Goal: Task Accomplishment & Management: Use online tool/utility

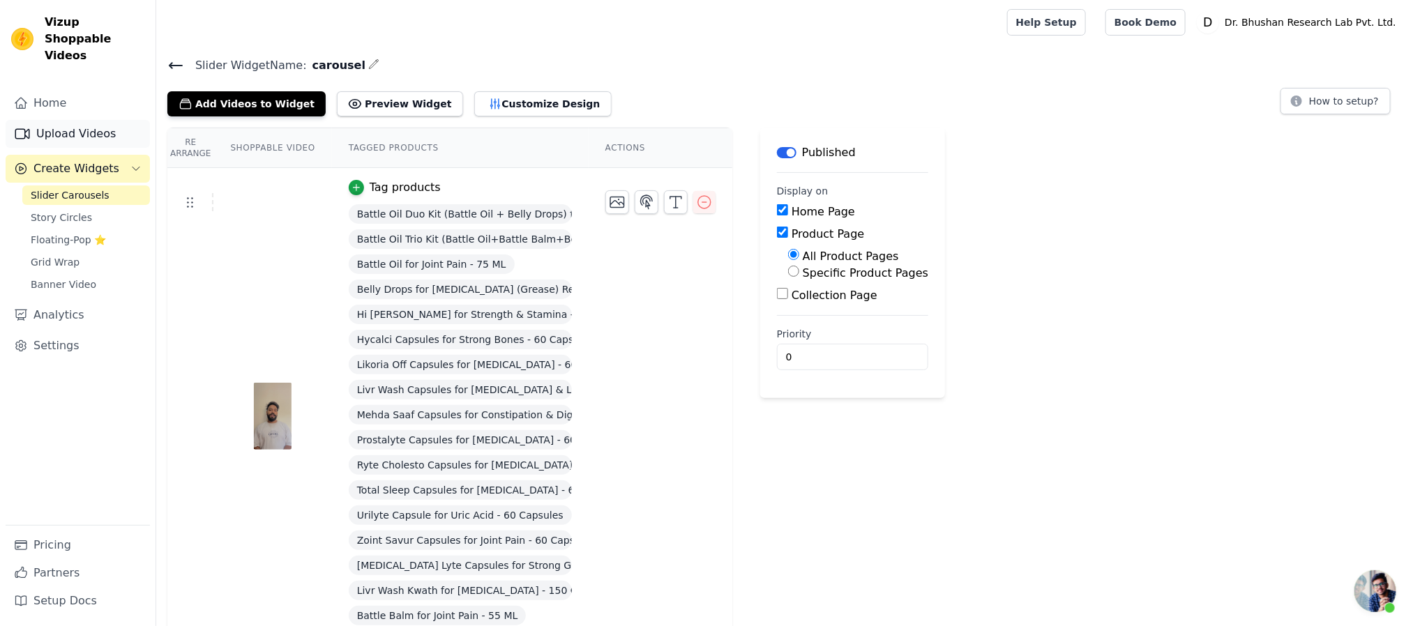
click at [103, 120] on link "Upload Videos" at bounding box center [78, 134] width 144 height 28
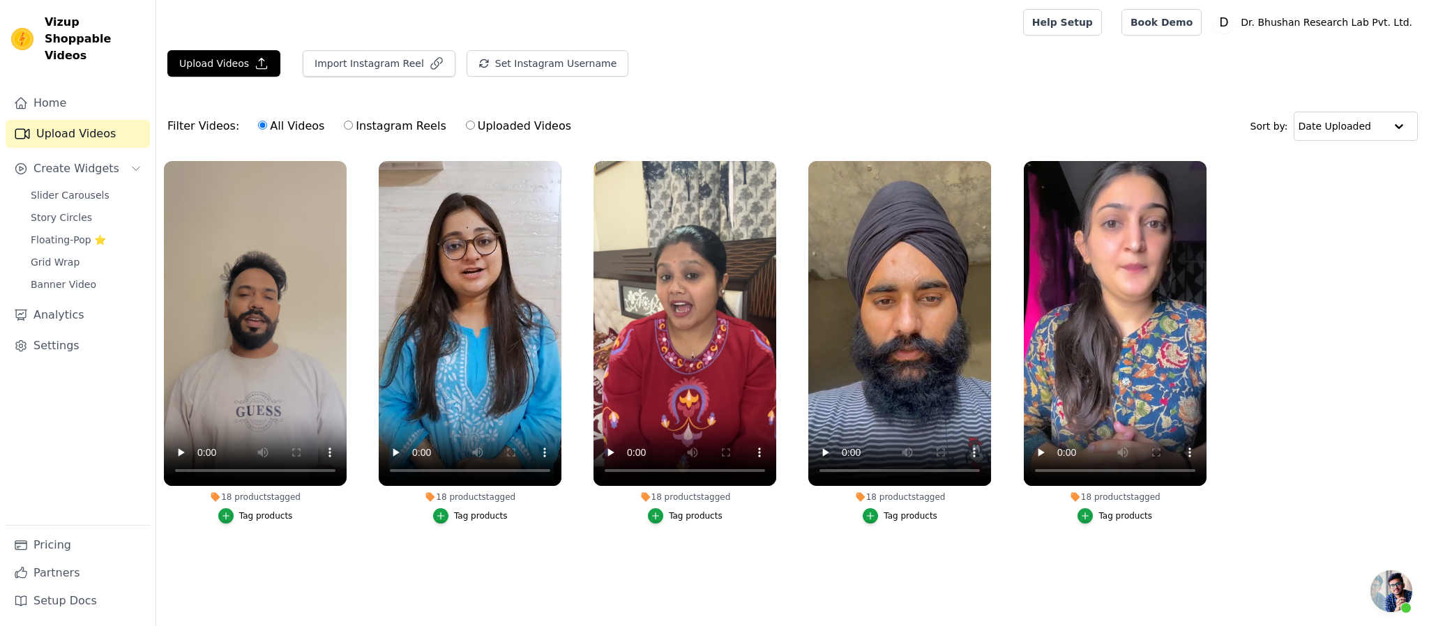
click at [274, 521] on div "Tag products" at bounding box center [266, 515] width 54 height 11
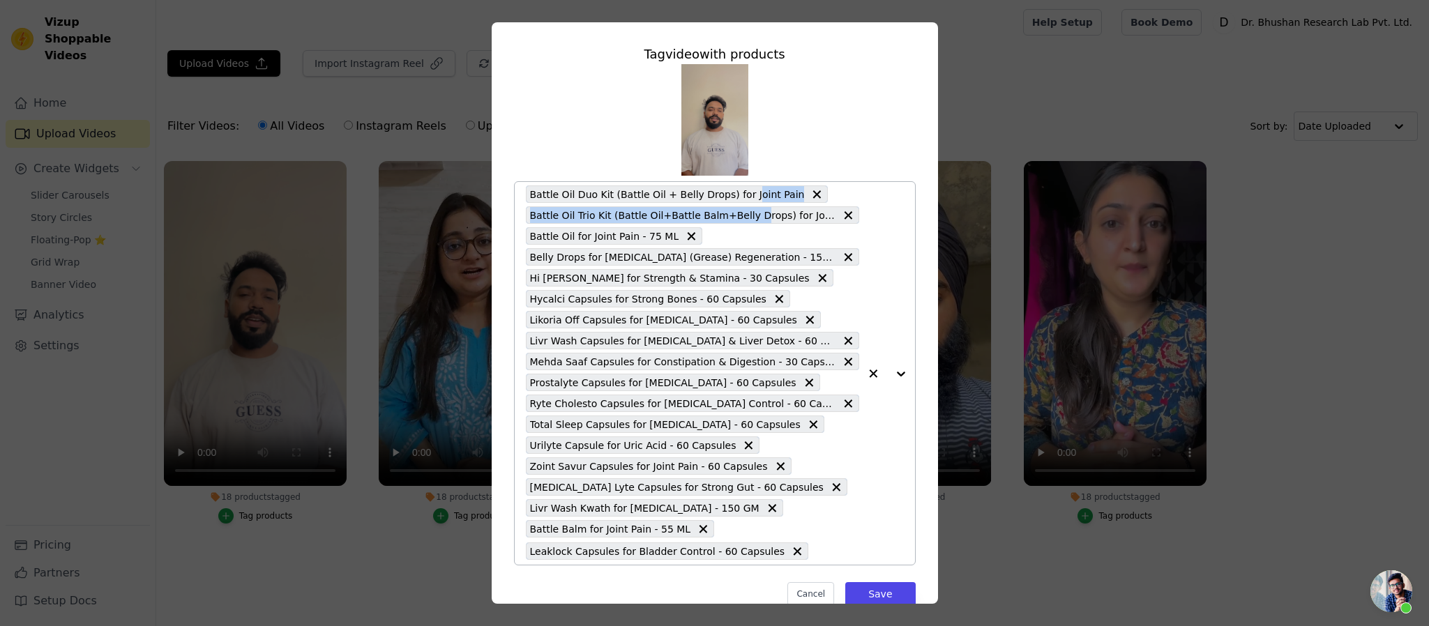
drag, startPoint x: 736, startPoint y: 199, endPoint x: 661, endPoint y: 187, distance: 76.2
click at [736, 228] on div "Battle Oil Duo Kit (Battle Oil + Belly Drops) for Joint Pain Battle Oil Trio Ki…" at bounding box center [692, 373] width 333 height 383
click at [656, 189] on span "Battle Oil Duo Kit (Battle Oil + Belly Drops) for Joint Pain" at bounding box center [667, 194] width 275 height 16
click at [810, 191] on icon at bounding box center [817, 195] width 14 height 14
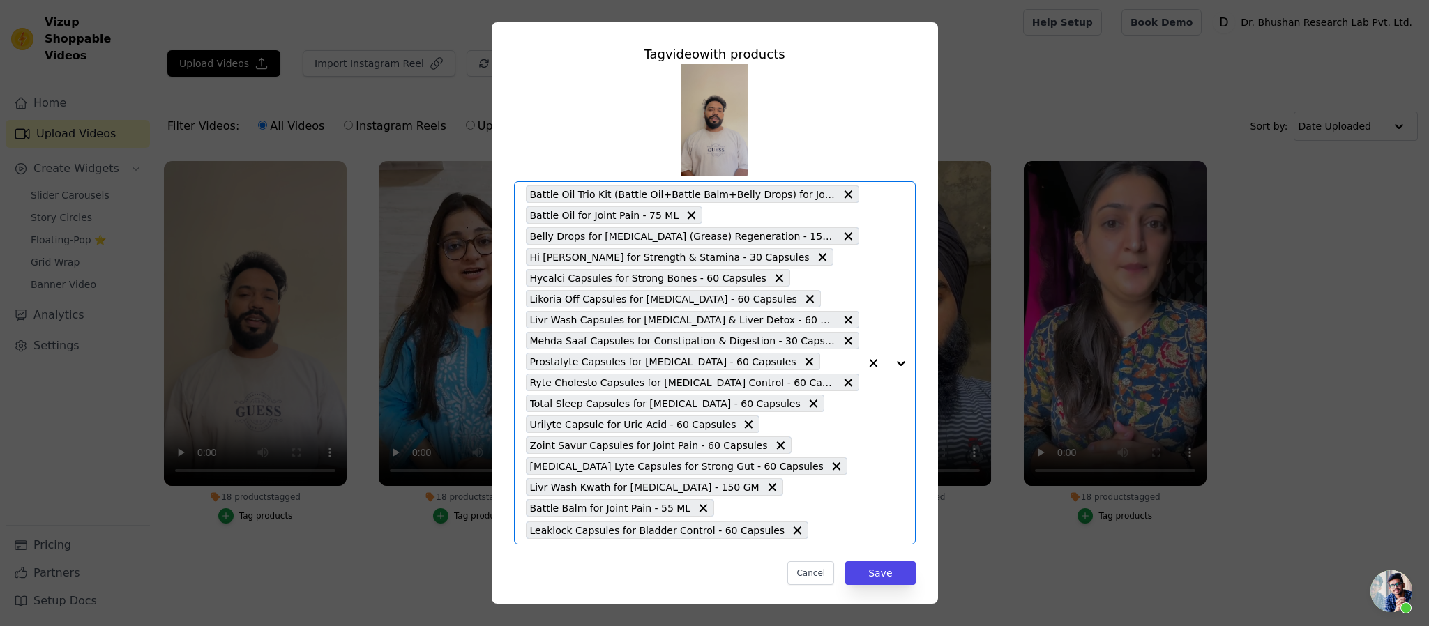
click at [838, 530] on input "18 products tagged Tag video with products Option Battle Oil Trio Kit (Battle O…" at bounding box center [836, 530] width 43 height 13
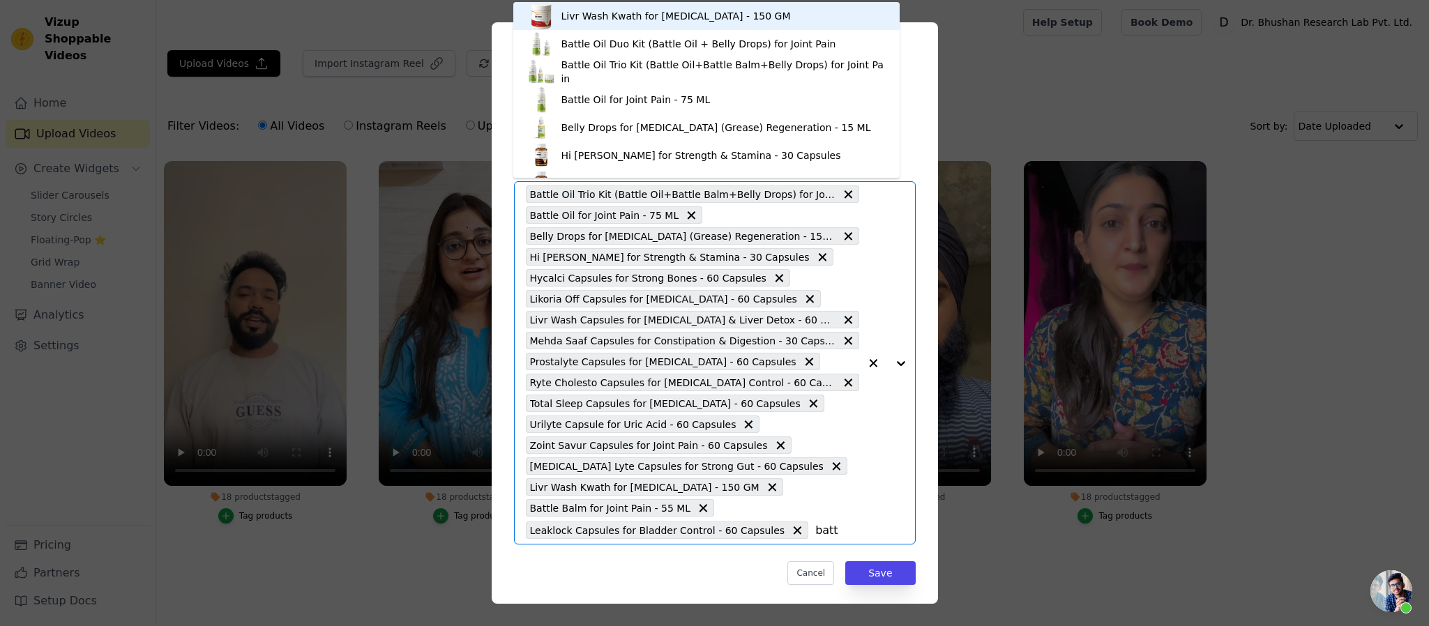
type input "battl"
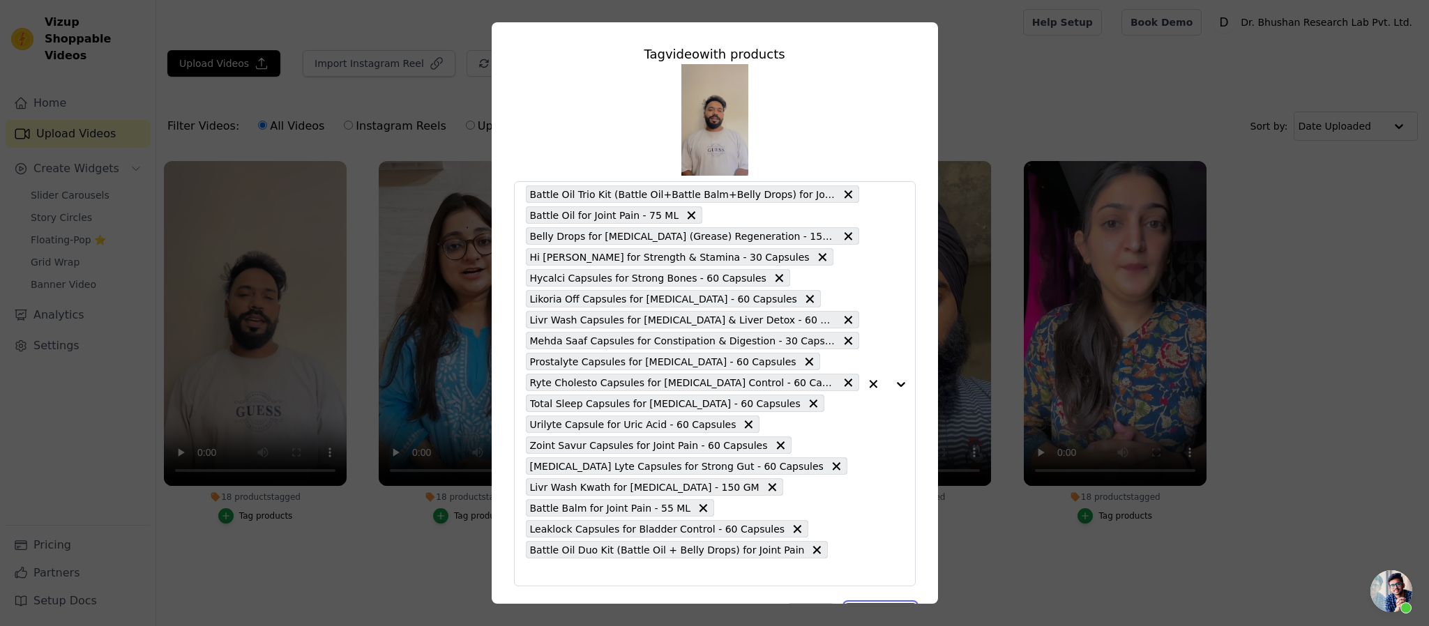
click at [879, 603] on button "Save" at bounding box center [880, 615] width 70 height 24
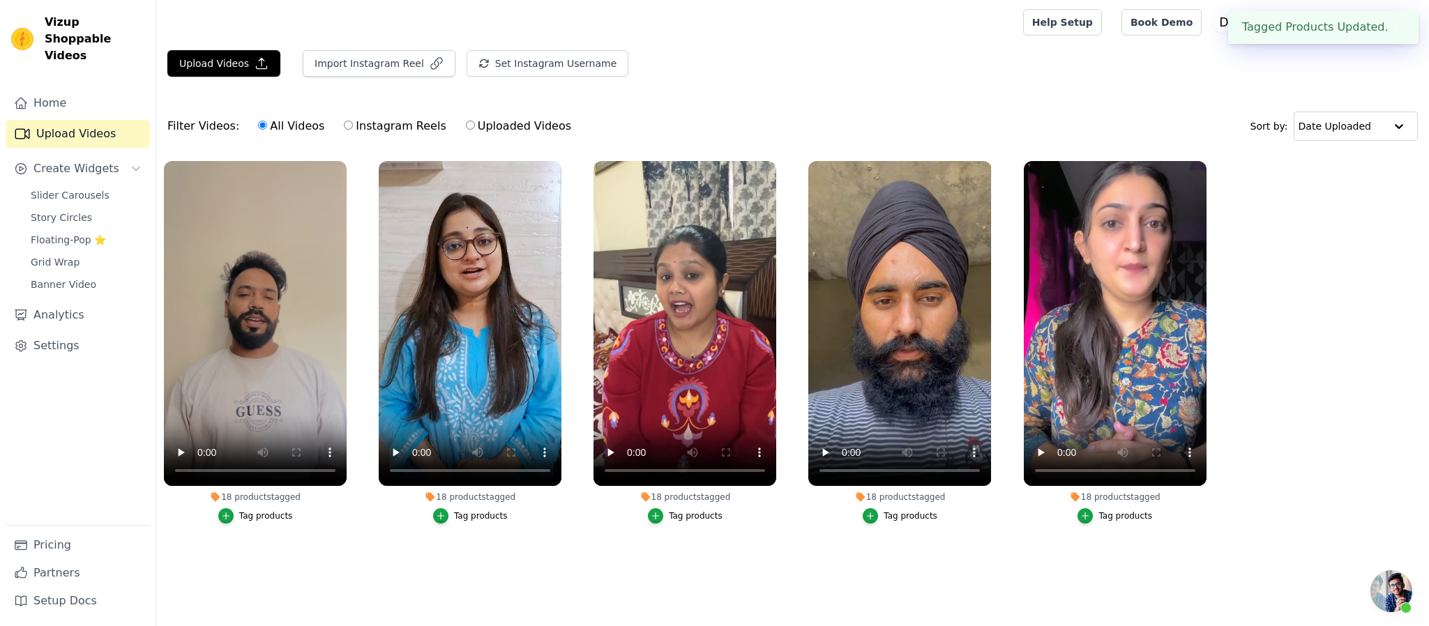
click at [490, 521] on div "Tag products" at bounding box center [481, 515] width 54 height 11
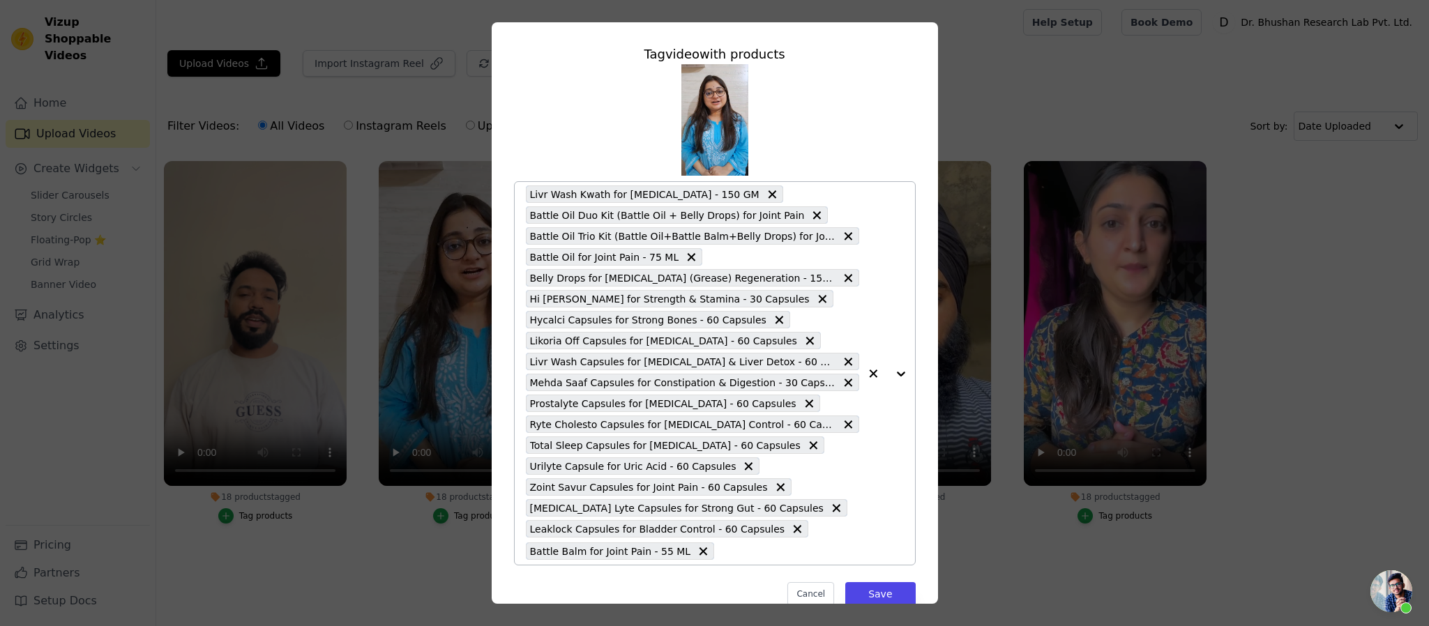
click at [765, 192] on icon at bounding box center [772, 195] width 14 height 14
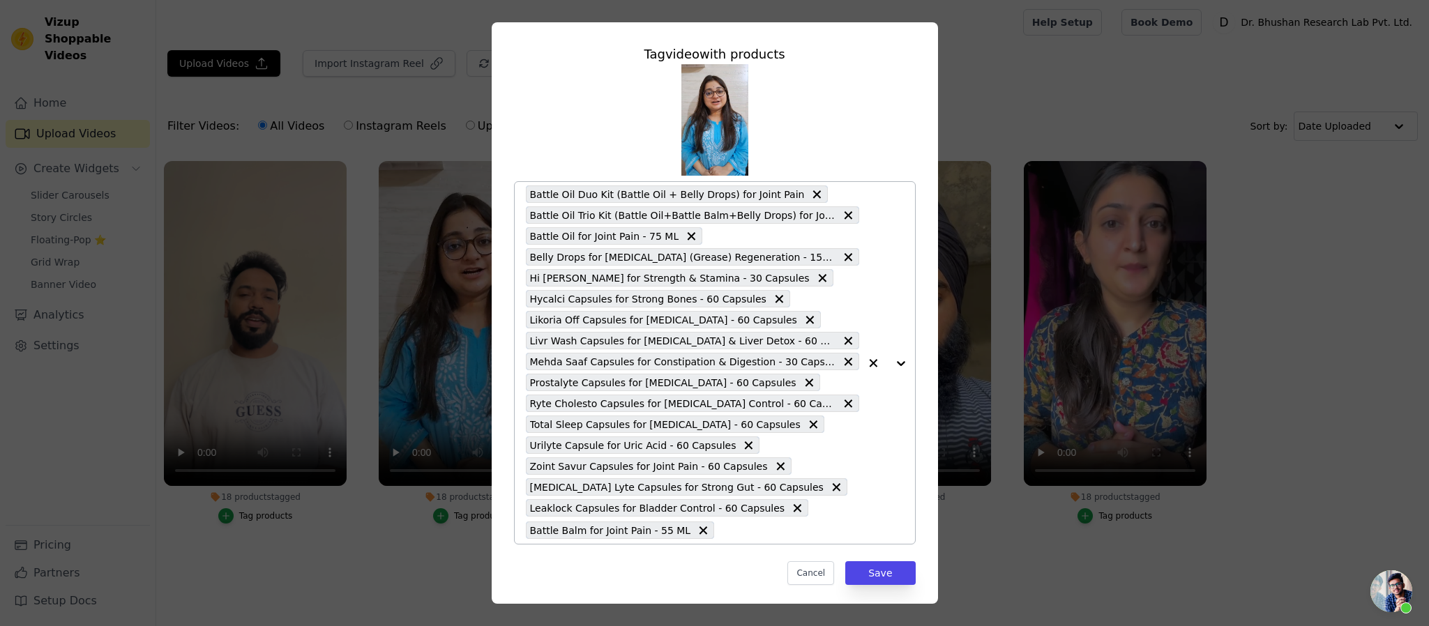
click at [813, 193] on icon at bounding box center [817, 194] width 8 height 8
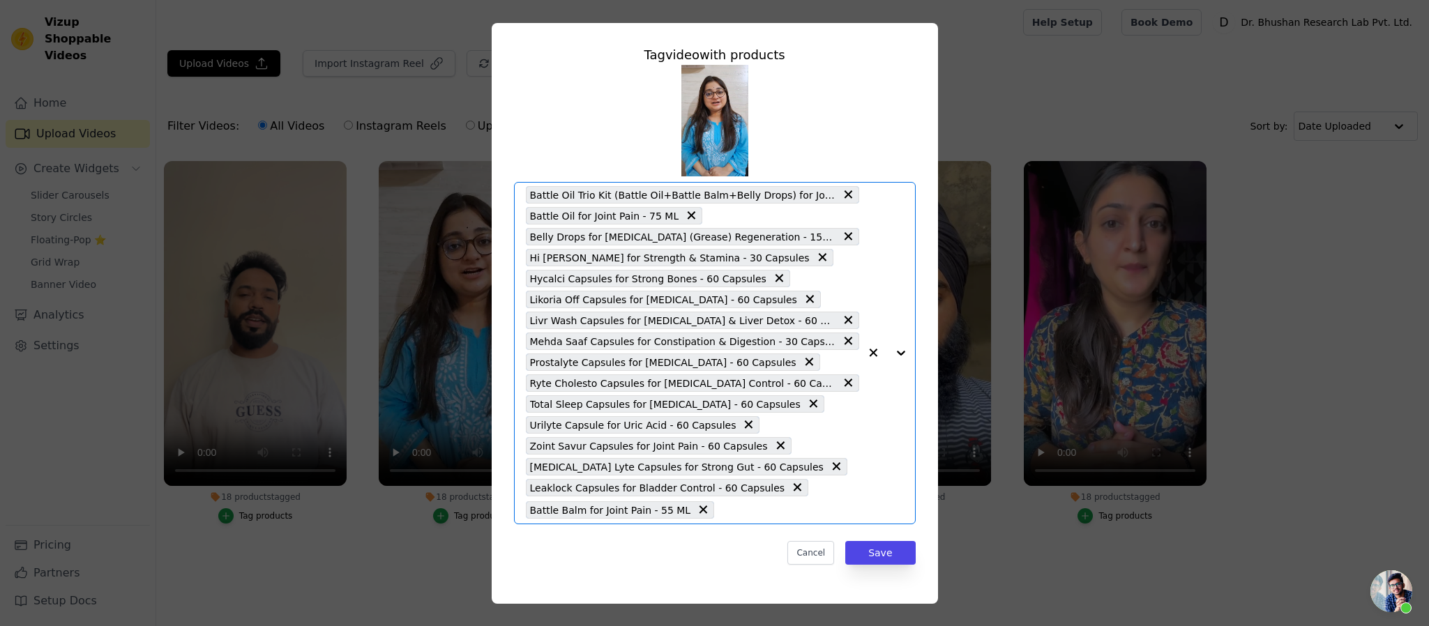
click at [821, 509] on input "18 products tagged Tag video with products Option Battle Oil Trio Kit (Battle O…" at bounding box center [789, 510] width 137 height 13
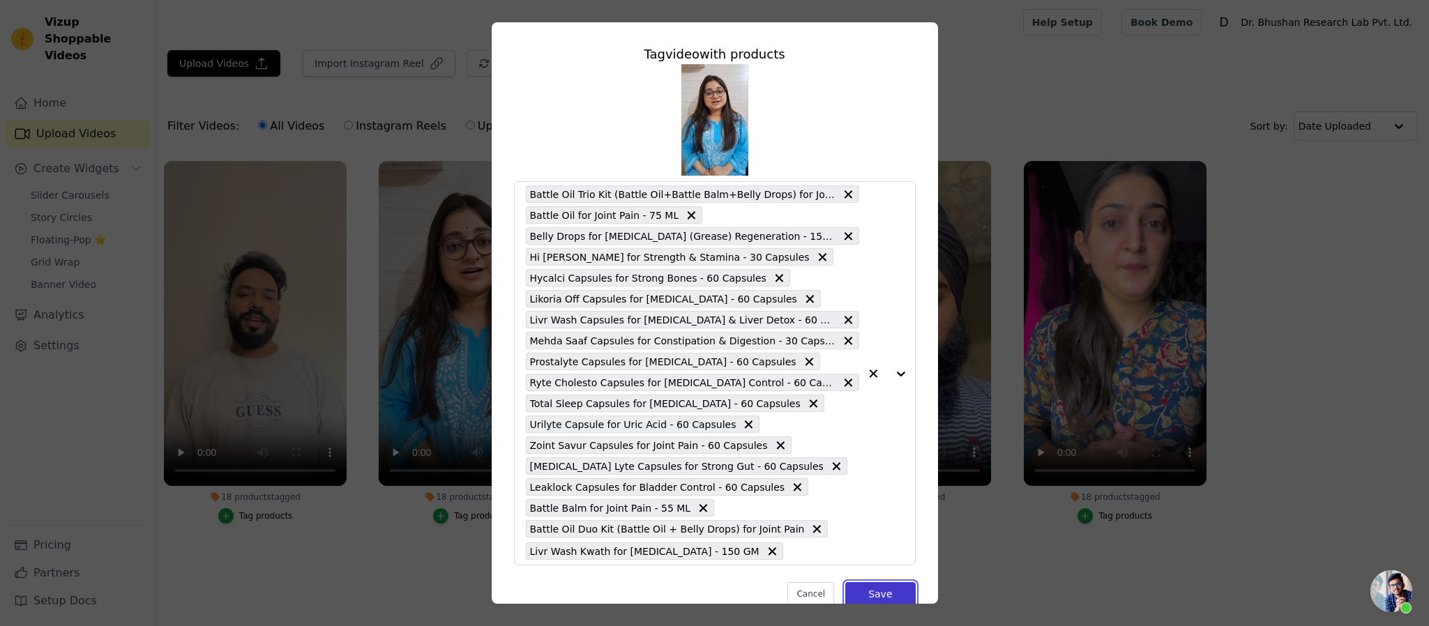
click at [877, 590] on button "Save" at bounding box center [880, 594] width 70 height 24
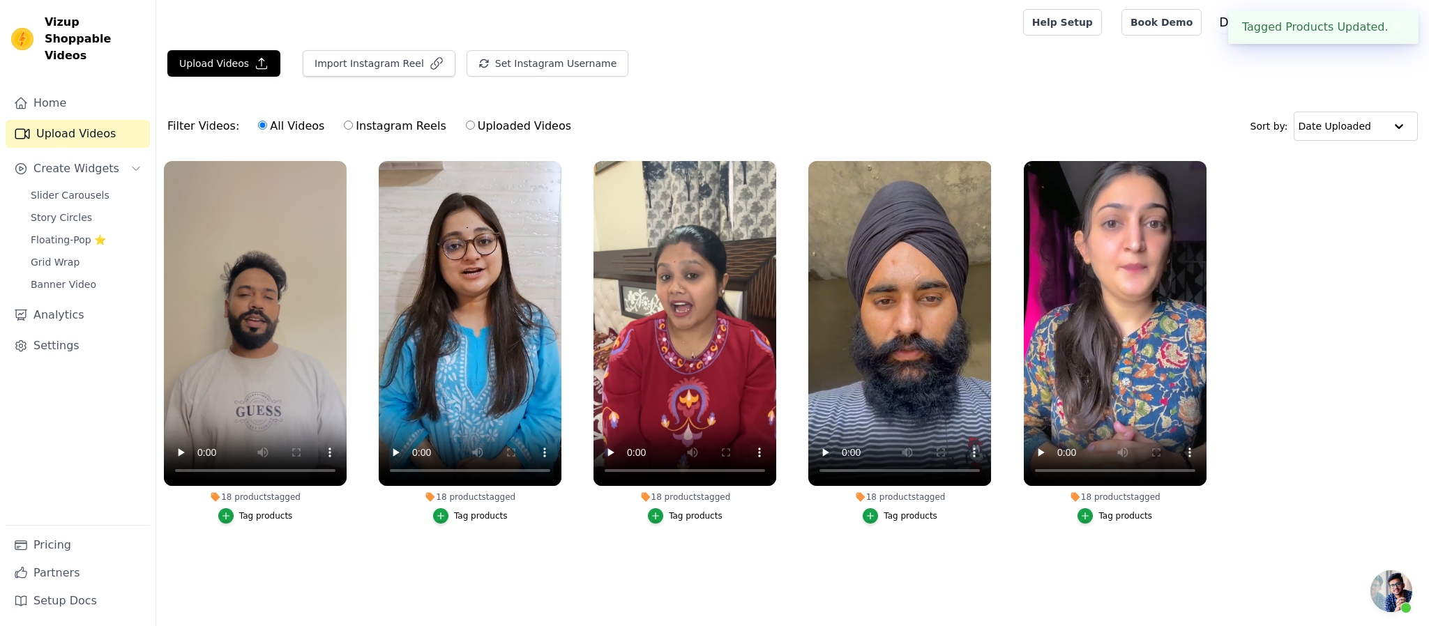
click at [710, 515] on div "Tag products" at bounding box center [696, 515] width 54 height 11
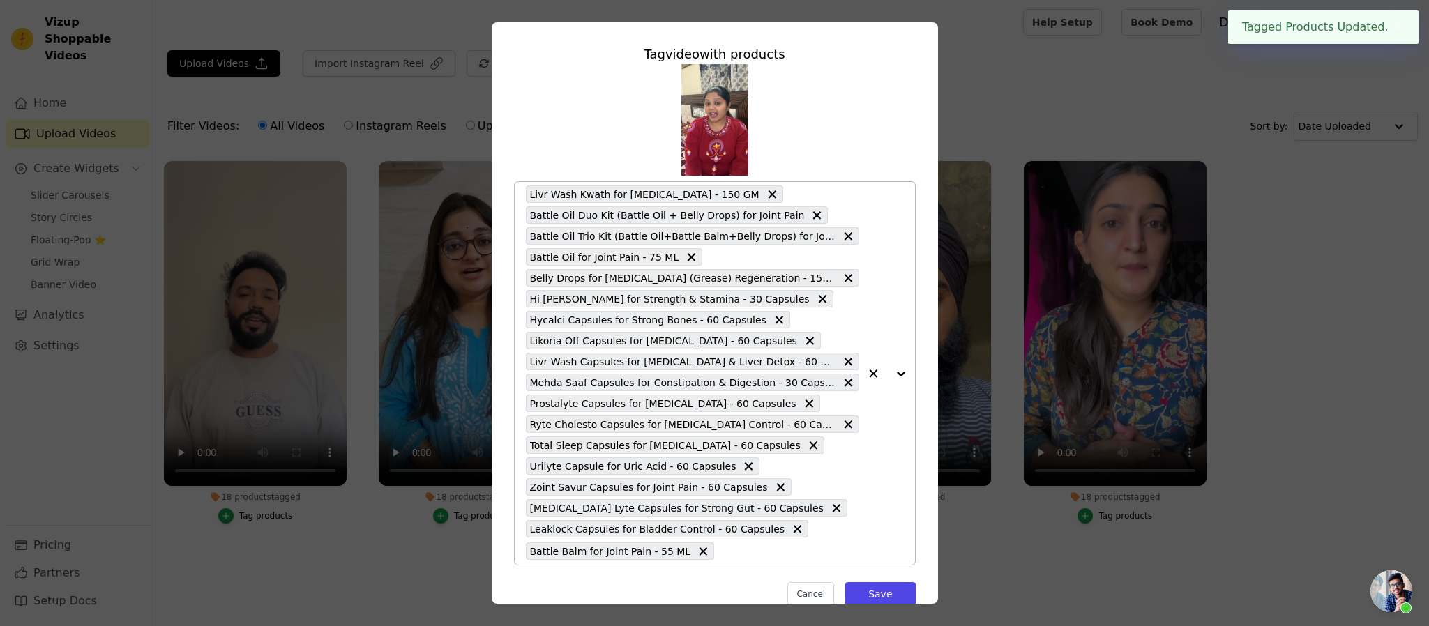
click at [768, 193] on icon at bounding box center [772, 194] width 8 height 8
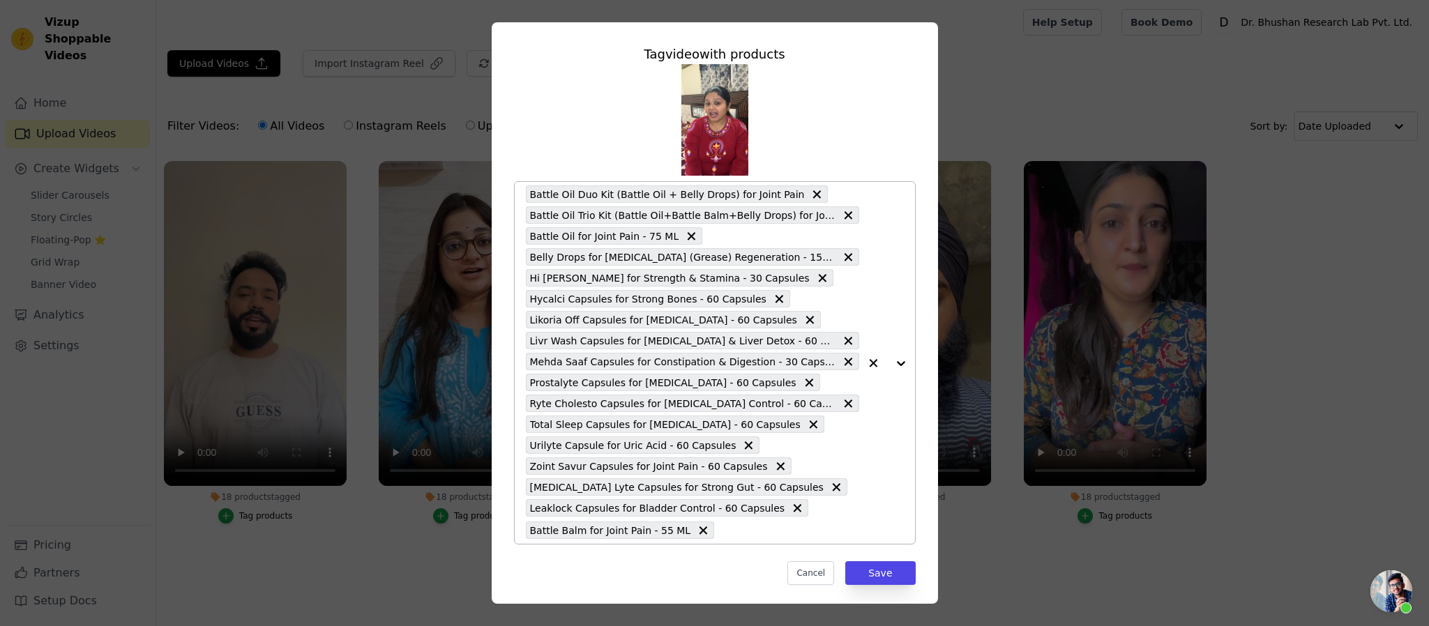
click at [813, 195] on icon at bounding box center [817, 194] width 8 height 8
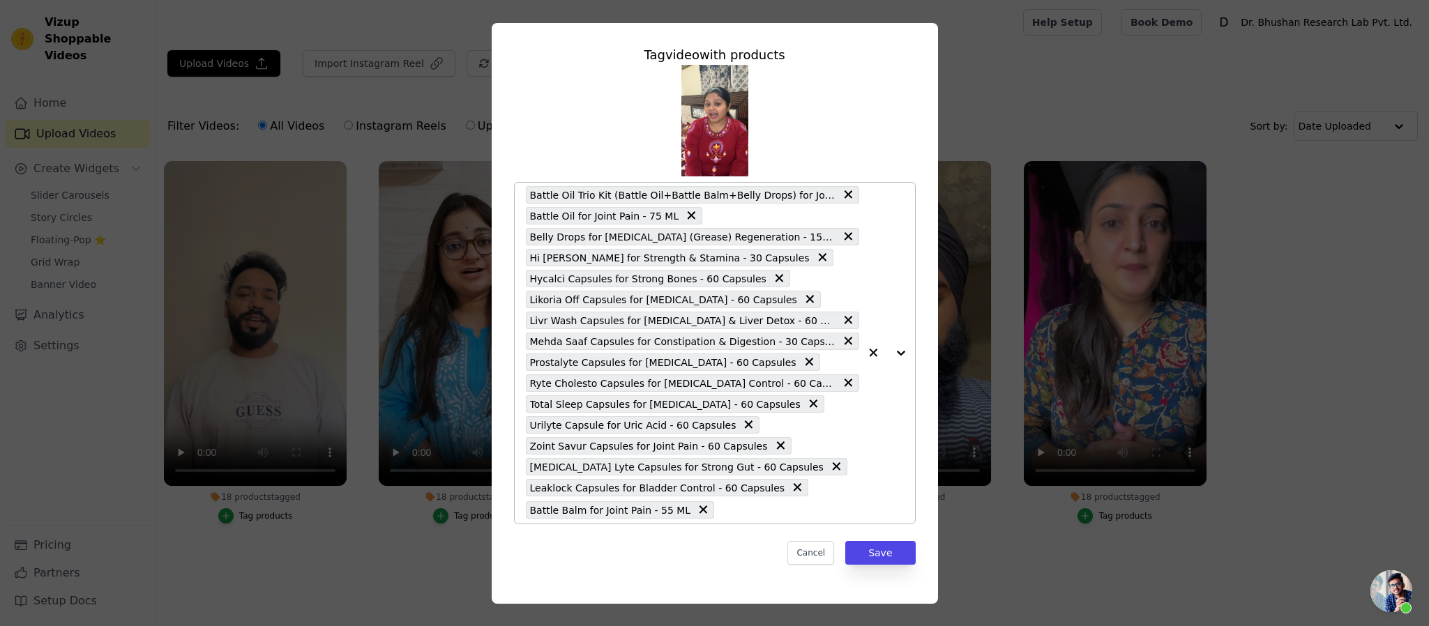
click at [842, 500] on div "Battle Oil Trio Kit (Battle Oil+Battle Balm+Belly Drops) for Joint Pain Battle …" at bounding box center [692, 353] width 333 height 341
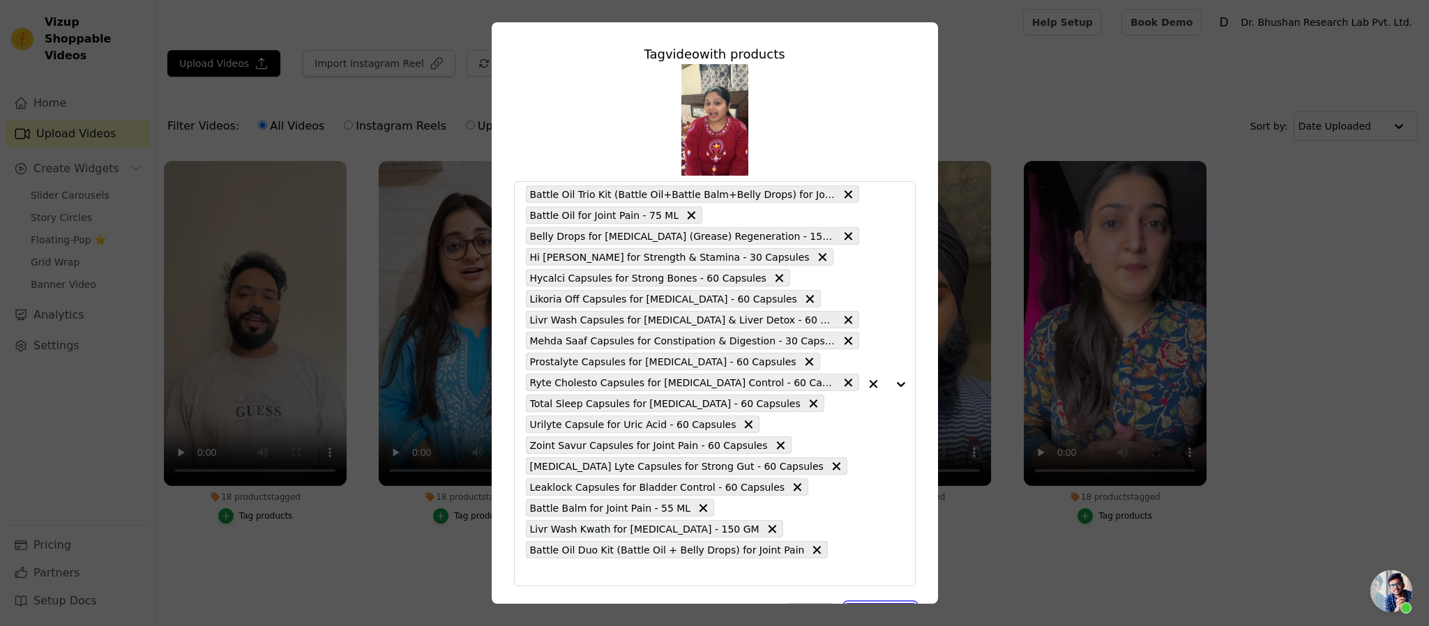
click at [866, 603] on button "Save" at bounding box center [880, 615] width 70 height 24
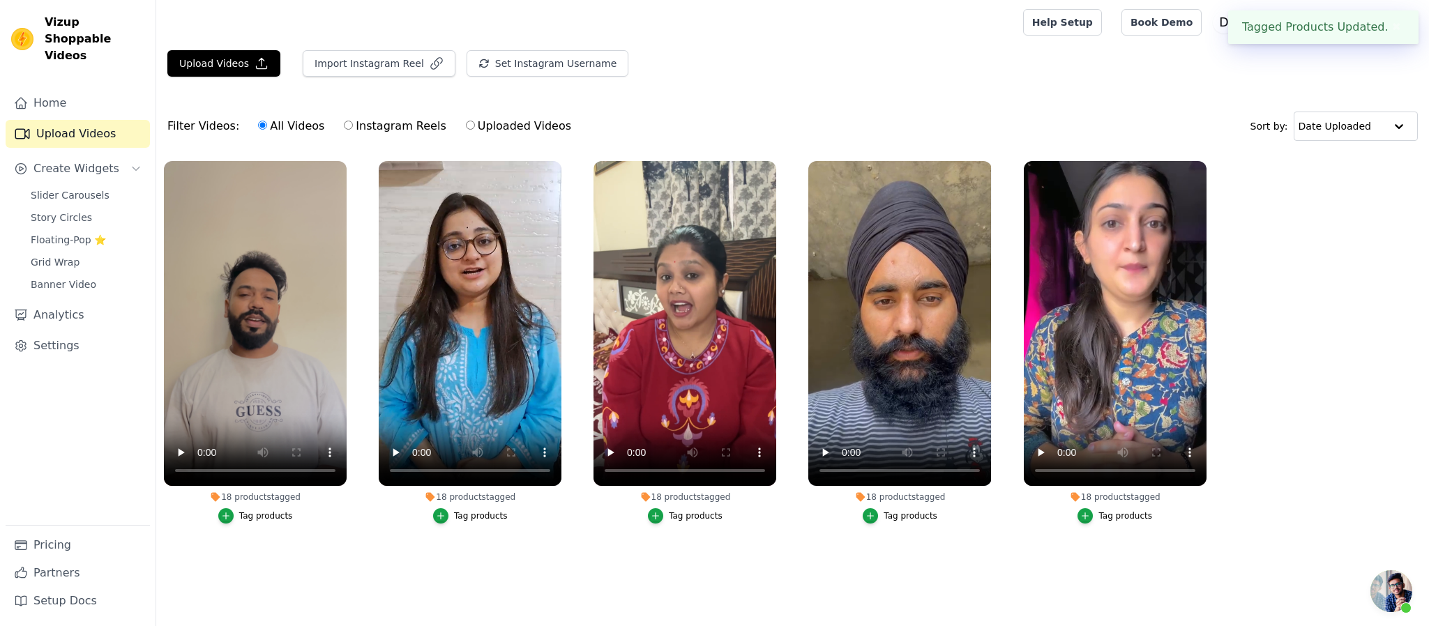
click at [914, 515] on div "Tag products" at bounding box center [911, 515] width 54 height 11
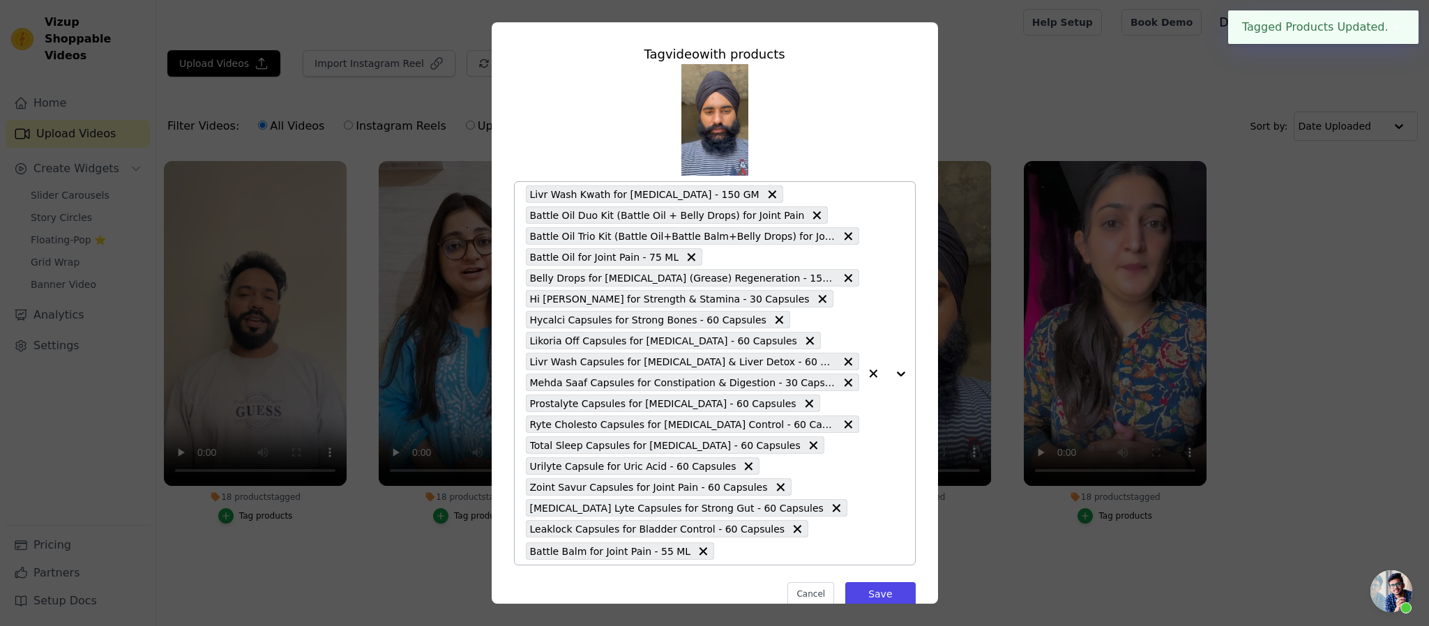
click at [768, 193] on icon at bounding box center [772, 194] width 8 height 8
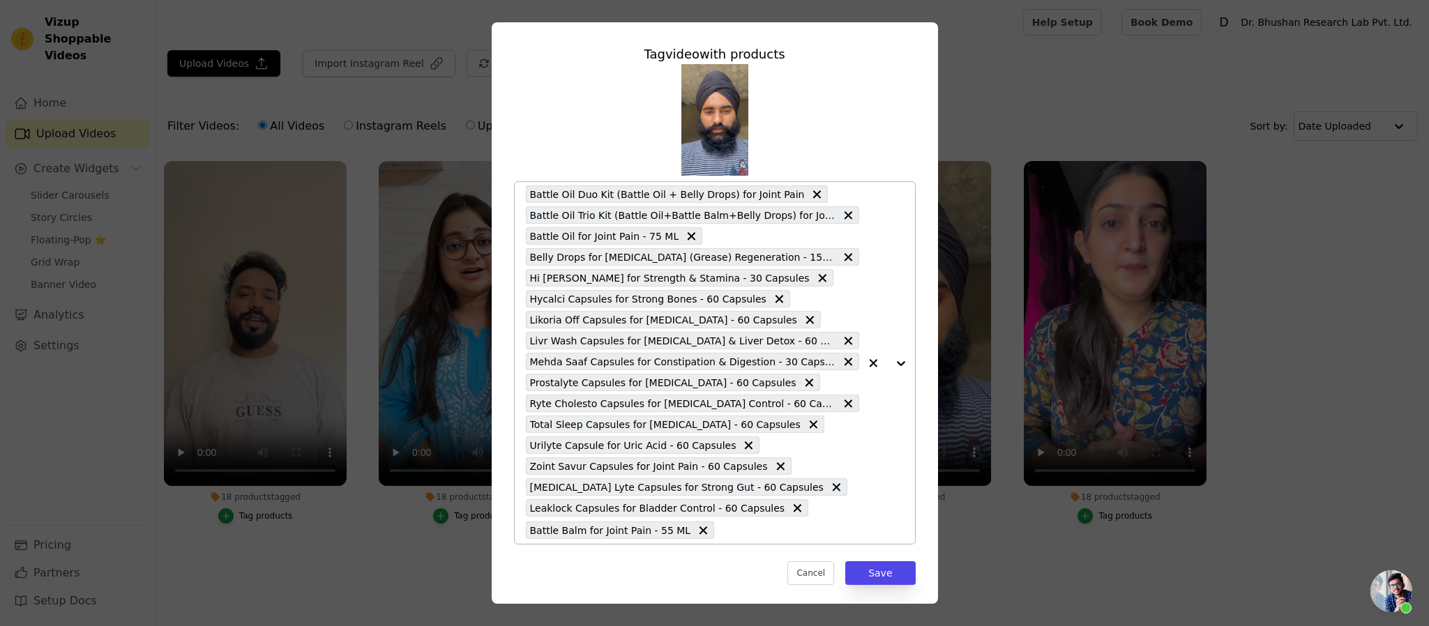
click at [810, 192] on icon at bounding box center [817, 195] width 14 height 14
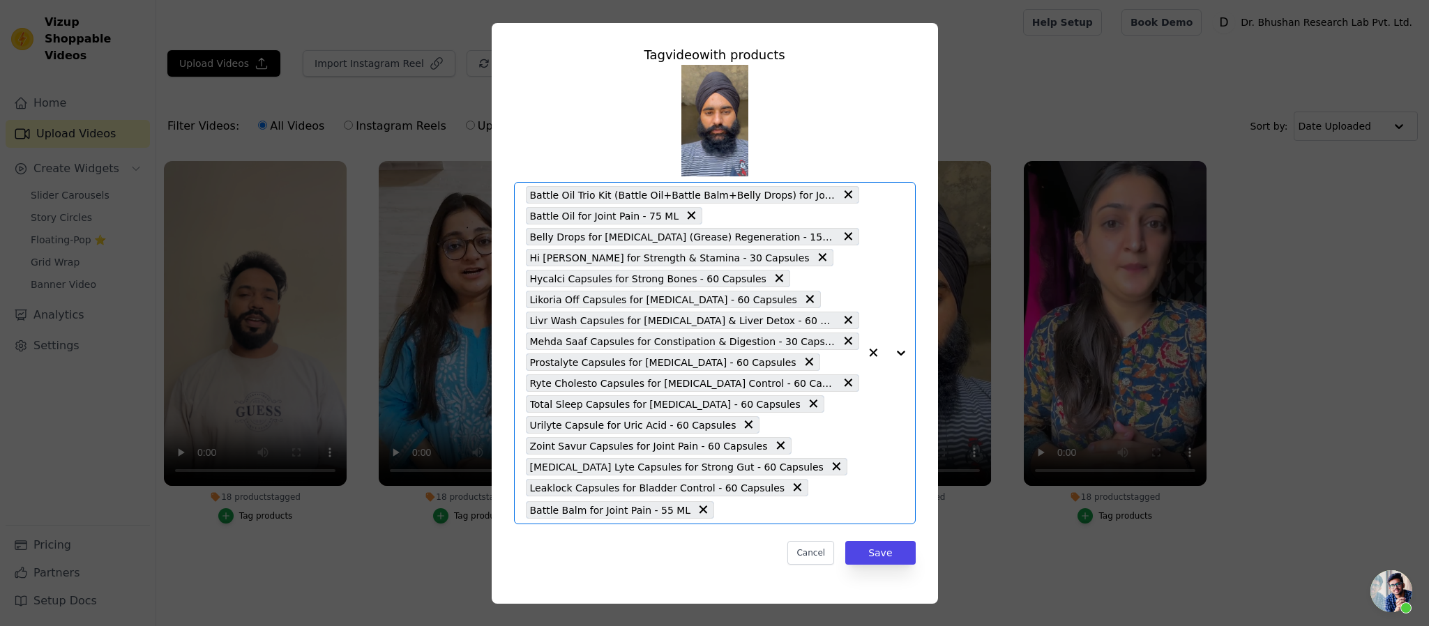
click at [837, 513] on input "18 products tagged Tag video with products Option Battle Oil Trio Kit (Battle O…" at bounding box center [789, 510] width 137 height 13
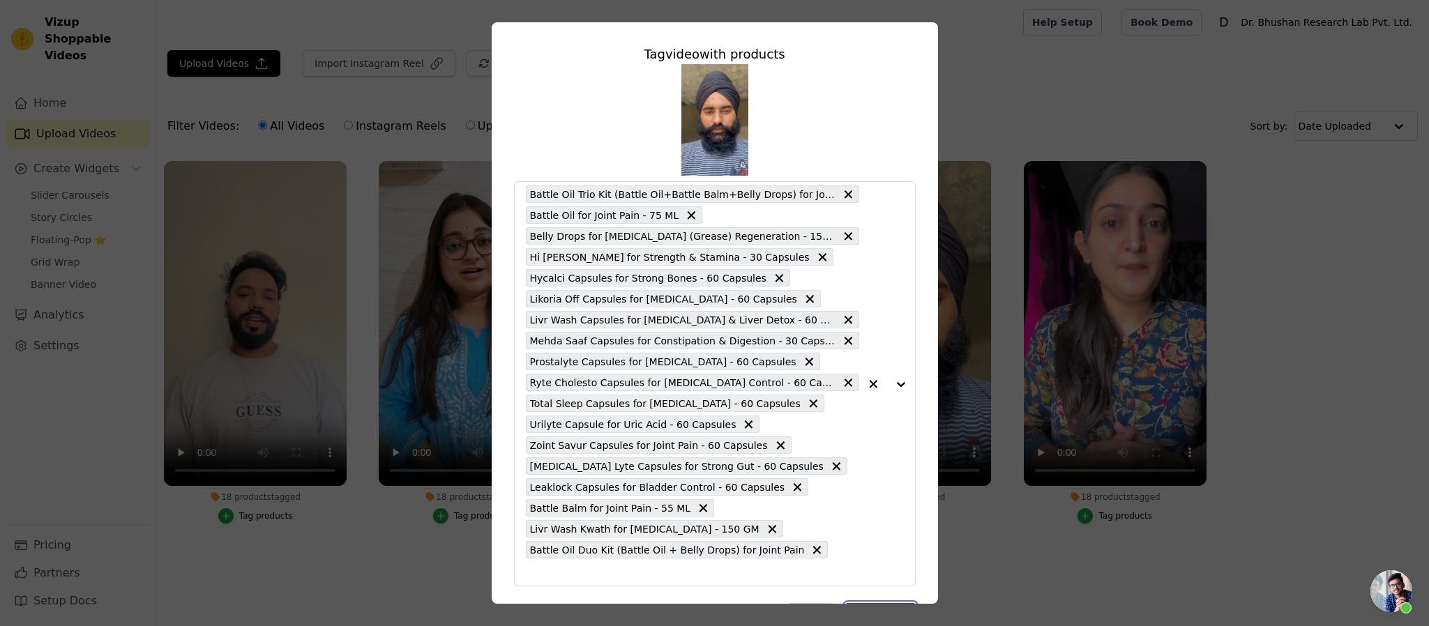
click at [883, 603] on button "Save" at bounding box center [880, 615] width 70 height 24
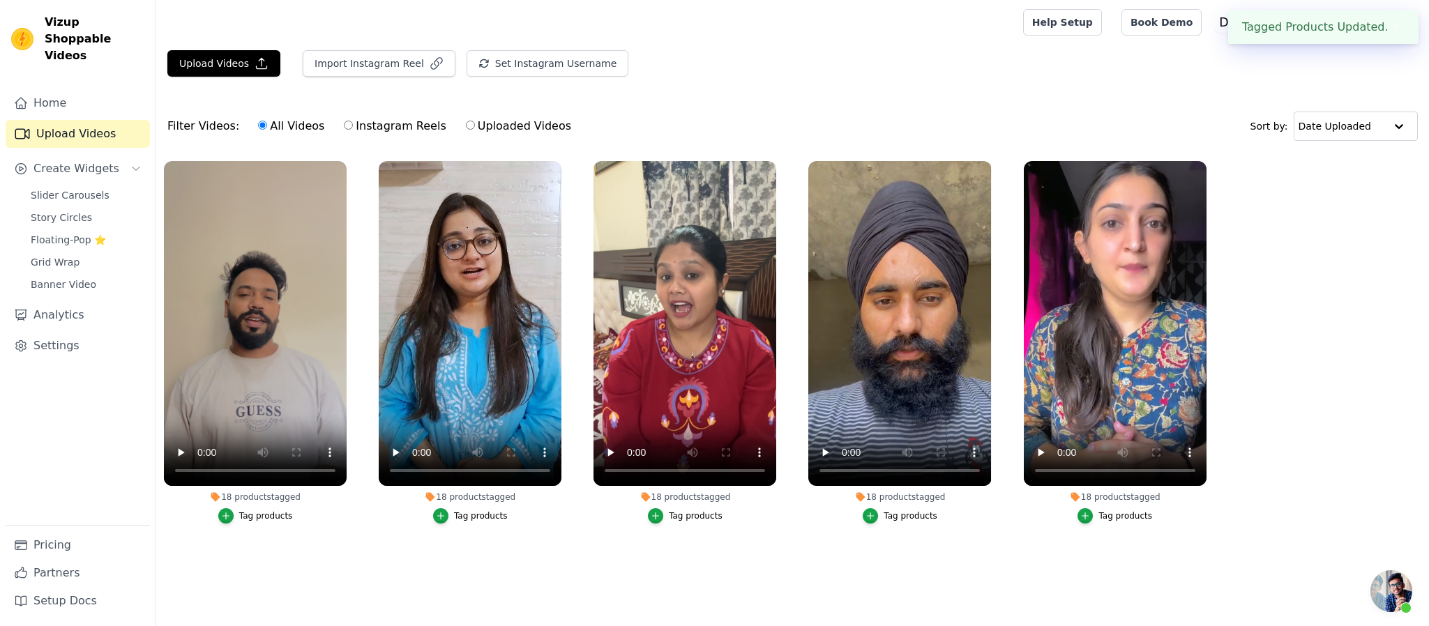
click at [1140, 519] on div "Tag products" at bounding box center [1125, 515] width 54 height 11
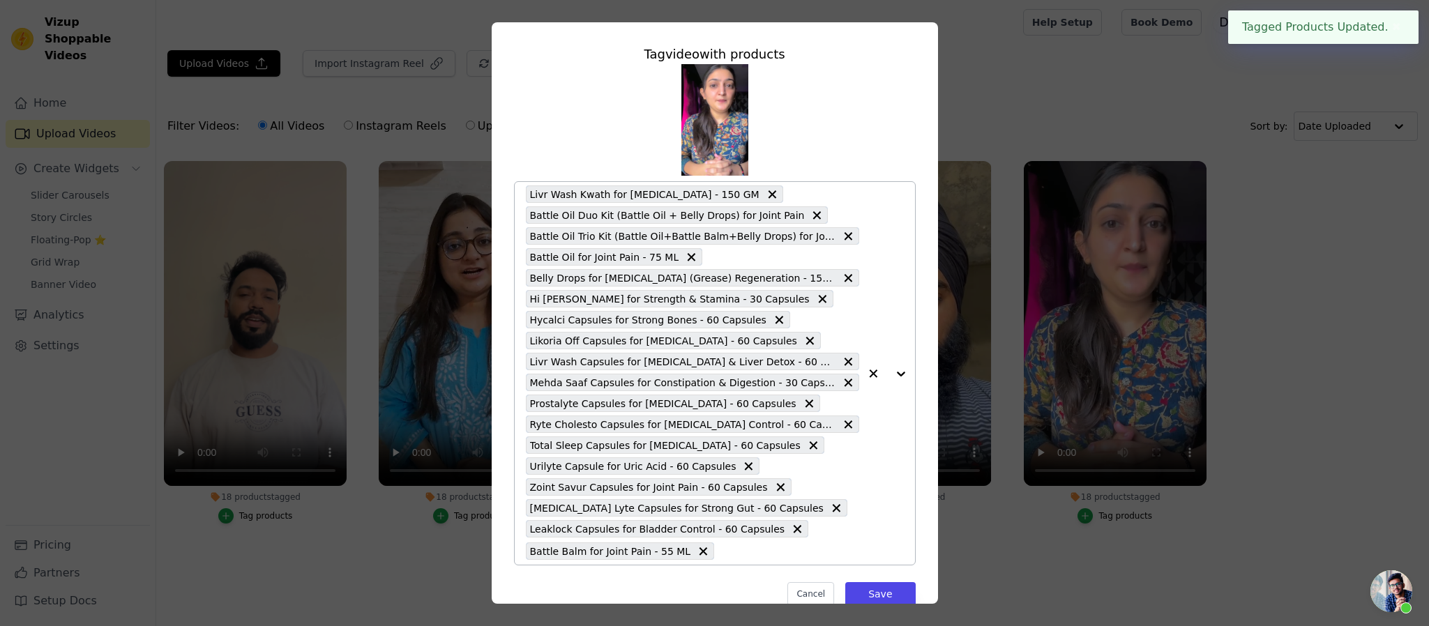
click at [768, 195] on icon at bounding box center [772, 194] width 8 height 8
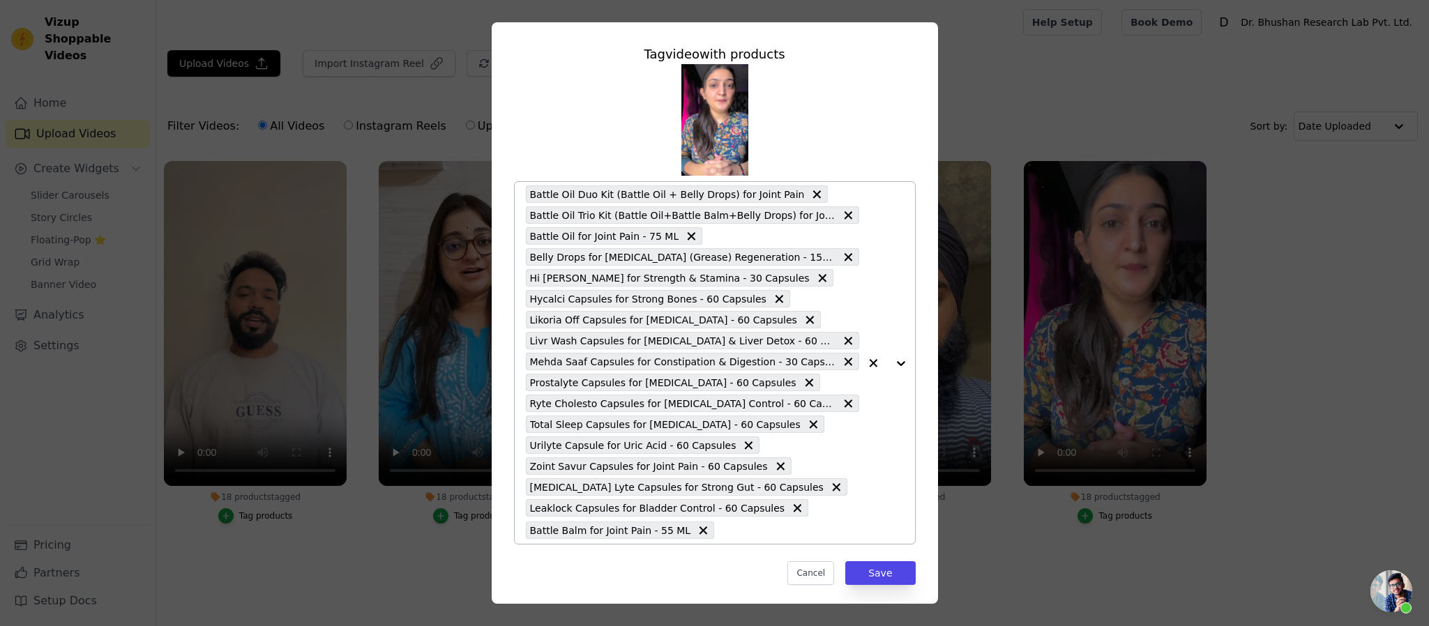
click at [813, 195] on icon at bounding box center [817, 194] width 8 height 8
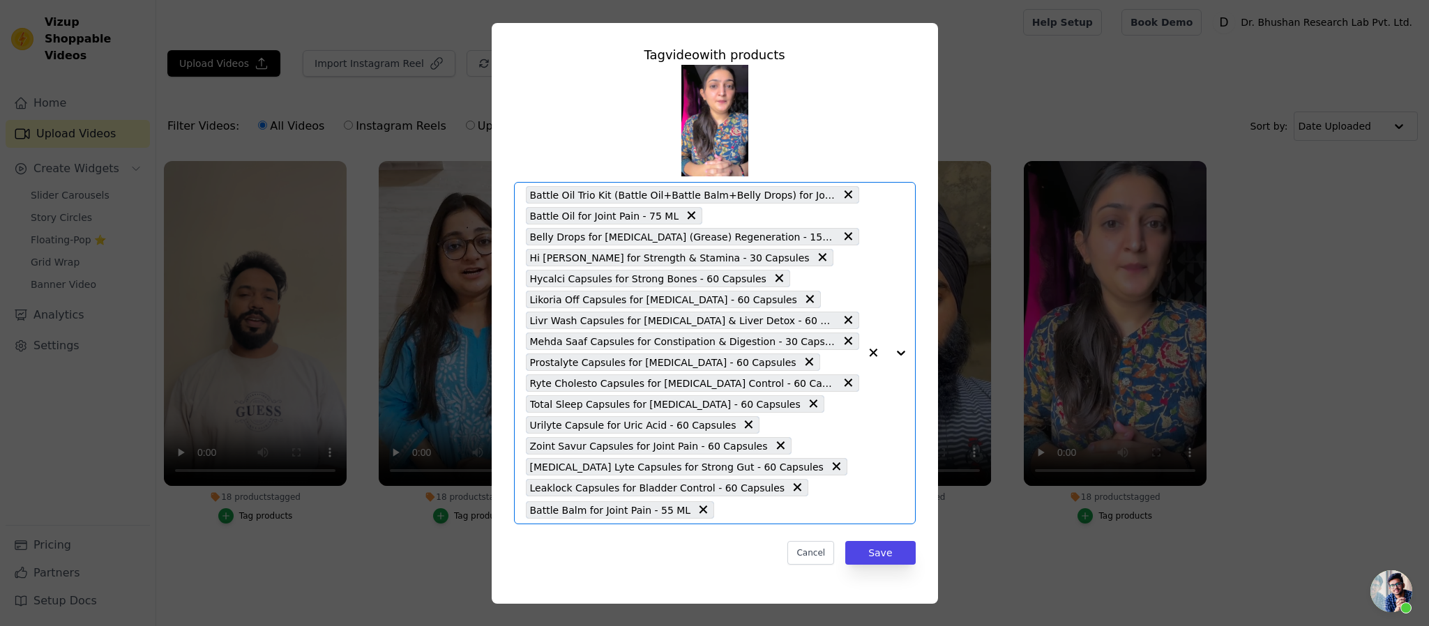
click at [816, 504] on input "18 products tagged Tag video with products Option Battle Oil Trio Kit (Battle O…" at bounding box center [789, 510] width 137 height 13
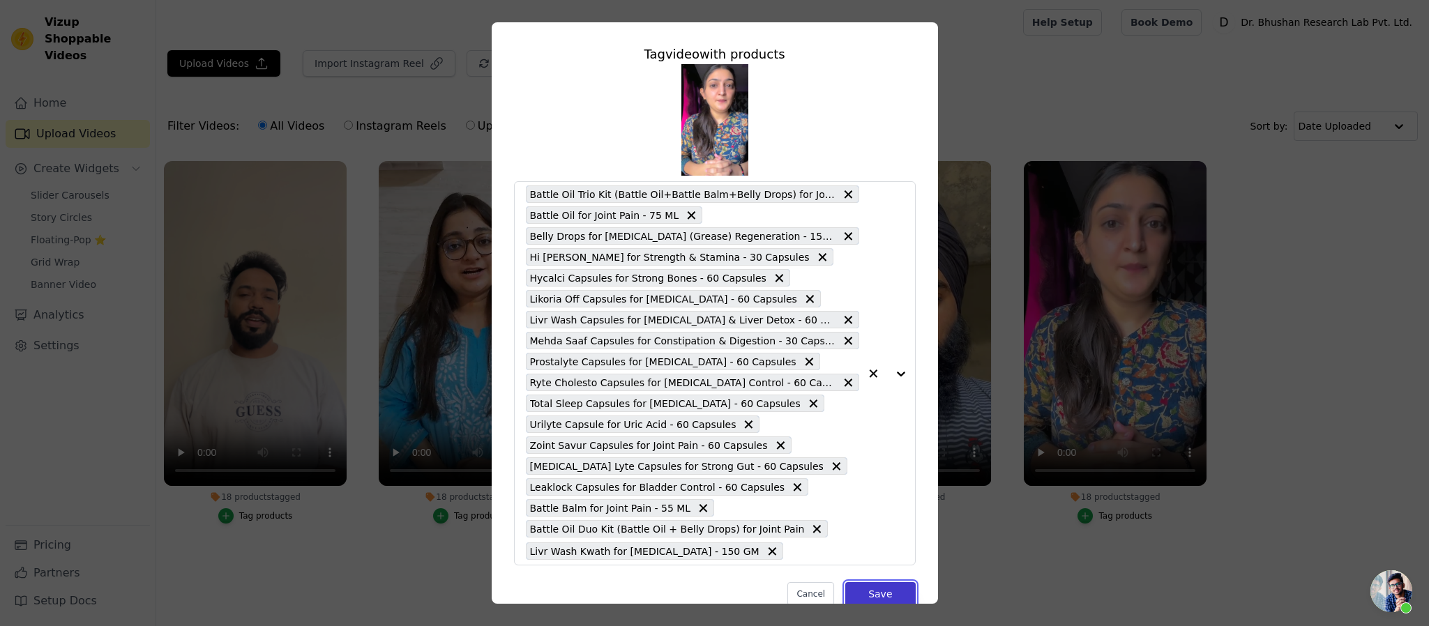
click at [863, 592] on button "Save" at bounding box center [880, 594] width 70 height 24
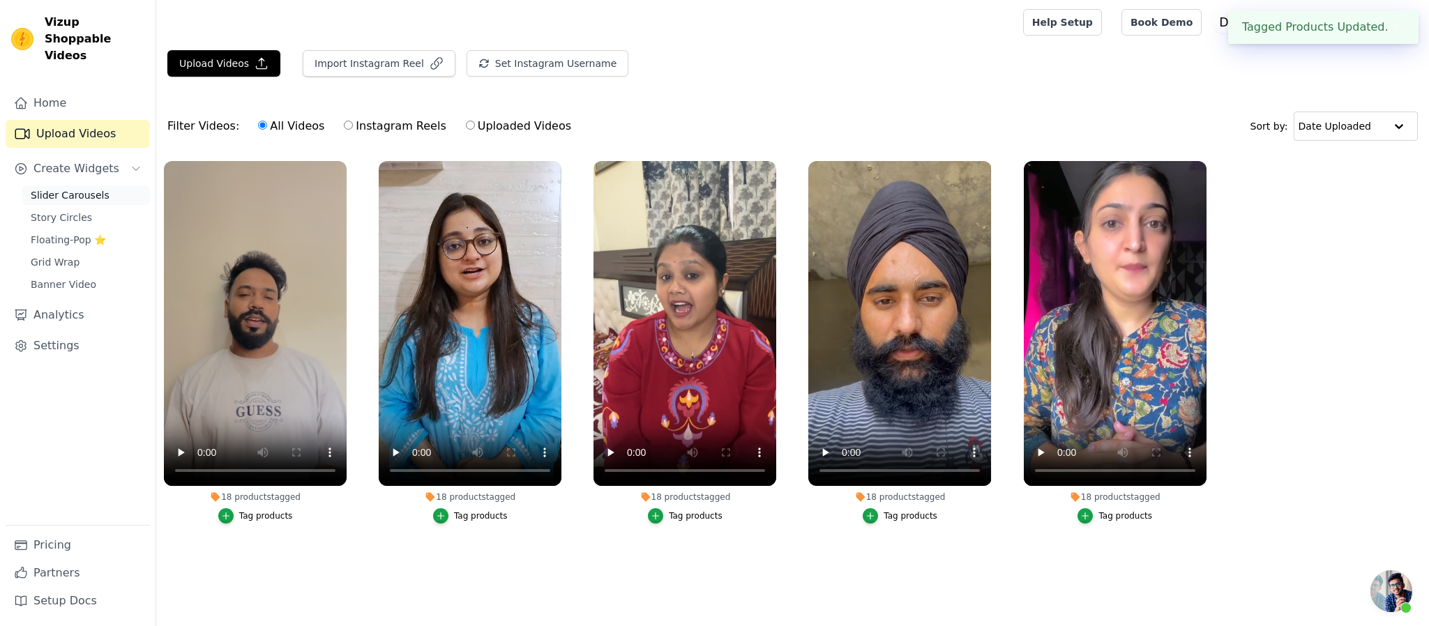
click at [112, 186] on link "Slider Carousels" at bounding box center [86, 196] width 128 height 20
